Goal: Entertainment & Leisure: Consume media (video, audio)

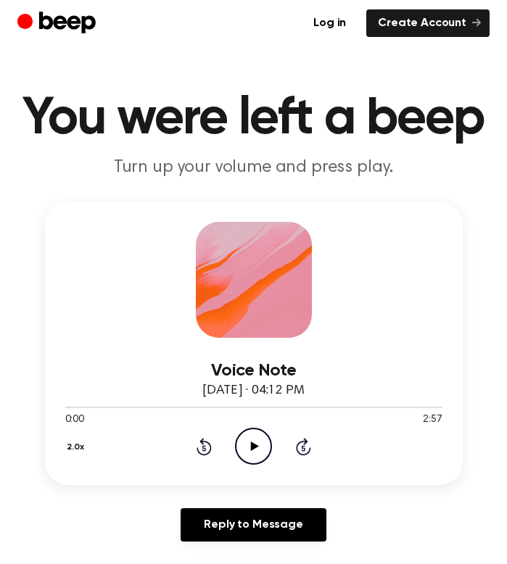
click at [263, 453] on icon "Play Audio" at bounding box center [253, 446] width 37 height 37
click at [254, 452] on icon "Pause Audio" at bounding box center [253, 446] width 37 height 37
click at [251, 449] on icon at bounding box center [255, 445] width 8 height 9
click at [256, 445] on icon at bounding box center [255, 445] width 8 height 9
click at [254, 441] on icon "Play Audio" at bounding box center [253, 446] width 37 height 37
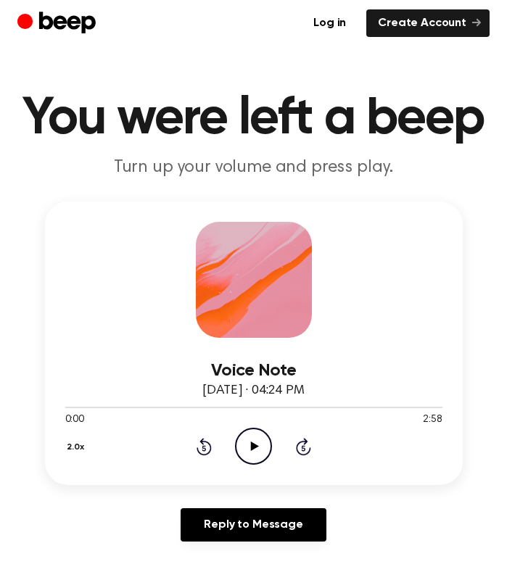
click at [258, 441] on icon "Play Audio" at bounding box center [253, 446] width 37 height 37
click at [253, 441] on icon "Play Audio" at bounding box center [253, 446] width 37 height 37
click at [254, 436] on icon "Play Audio" at bounding box center [253, 446] width 37 height 37
